Goal: Task Accomplishment & Management: Use online tool/utility

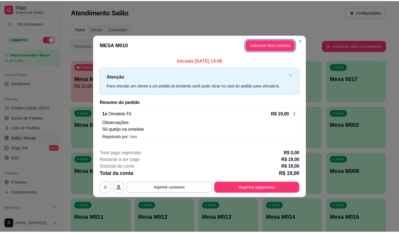
scroll to position [84, 0]
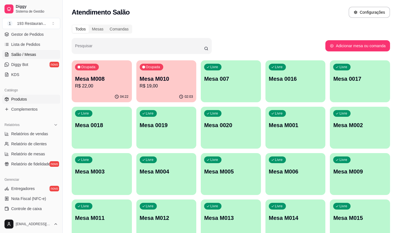
click at [21, 102] on link "Produtos" at bounding box center [31, 99] width 58 height 9
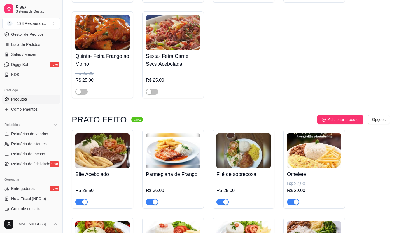
scroll to position [252, 0]
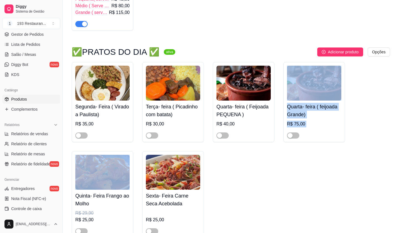
drag, startPoint x: 403, startPoint y: 155, endPoint x: 403, endPoint y: 194, distance: 39.7
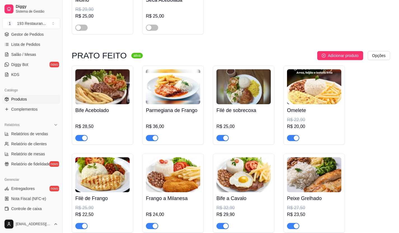
drag, startPoint x: 398, startPoint y: 186, endPoint x: 394, endPoint y: 179, distance: 8.5
click at [22, 135] on span "Relatórios de vendas" at bounding box center [29, 134] width 37 height 6
select select "ALL"
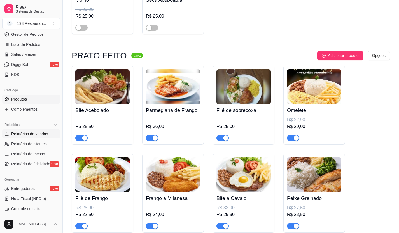
select select "ALL"
select select "0"
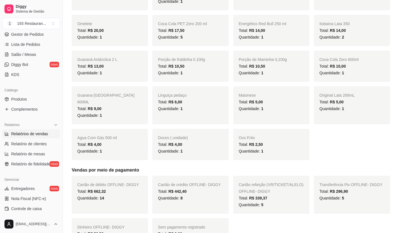
scroll to position [448, 0]
